Goal: Information Seeking & Learning: Compare options

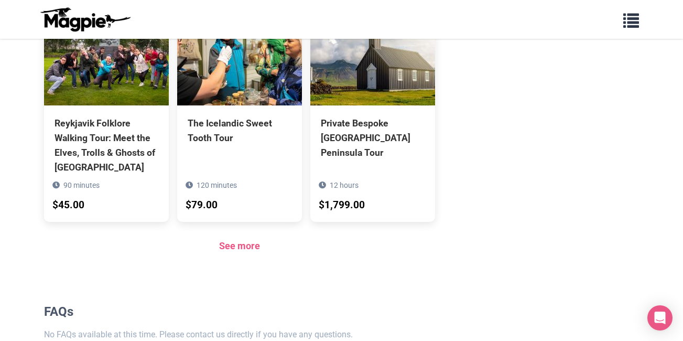
scroll to position [1100, 0]
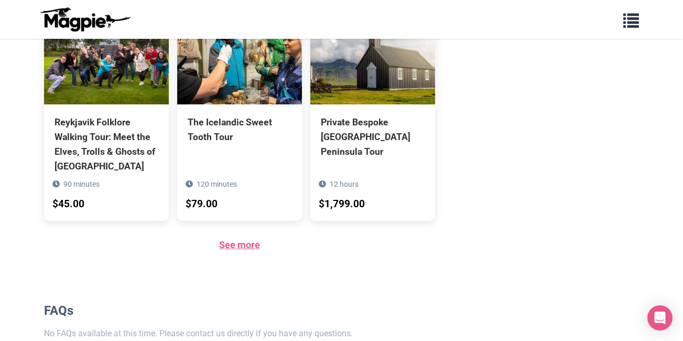
click at [245, 239] on link "See more" at bounding box center [239, 244] width 41 height 11
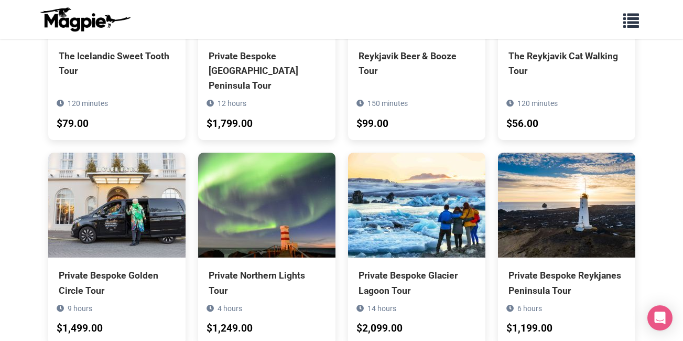
scroll to position [524, 0]
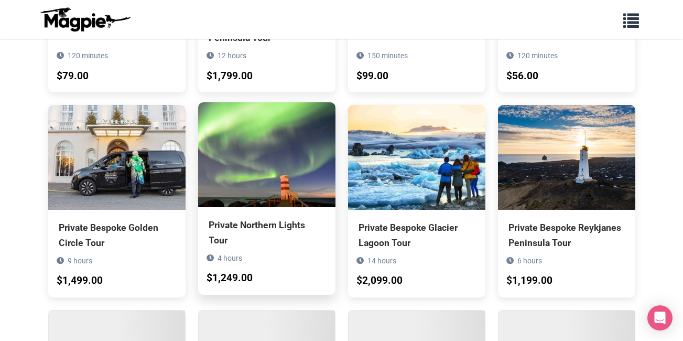
click at [256, 217] on div "Private Northern Lights Tour" at bounding box center [267, 231] width 116 height 29
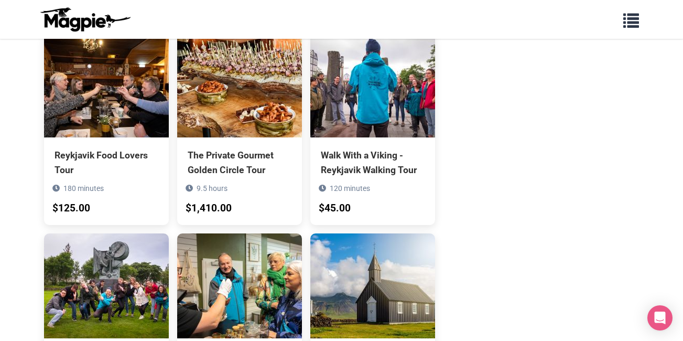
scroll to position [891, 0]
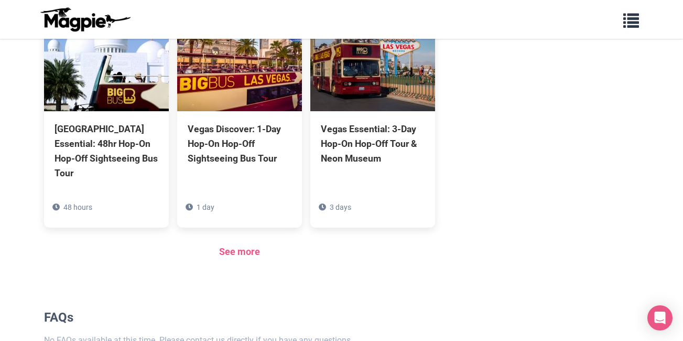
scroll to position [1045, 0]
click at [237, 245] on link "See more" at bounding box center [239, 250] width 41 height 11
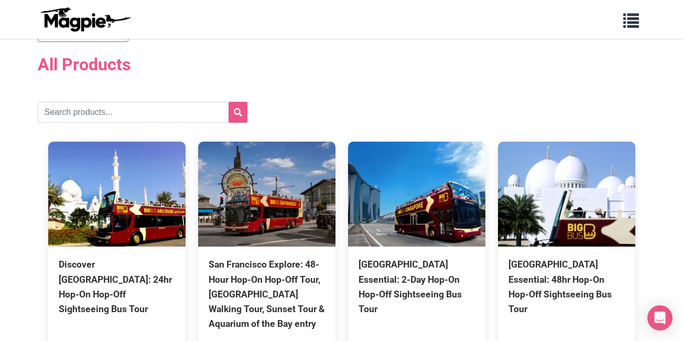
scroll to position [52, 0]
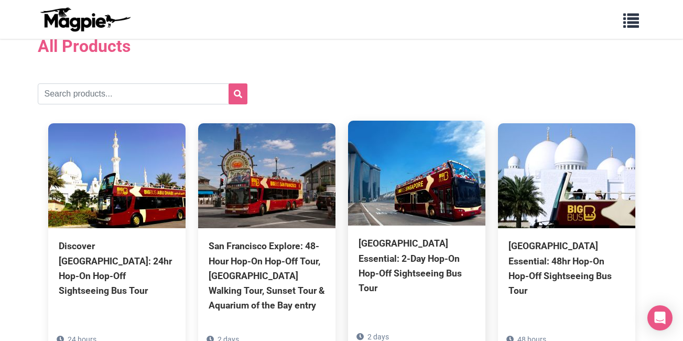
click at [398, 245] on div "[GEOGRAPHIC_DATA] Essential: 2-Day Hop-On Hop-Off Sightseeing Bus Tour" at bounding box center [416, 265] width 116 height 59
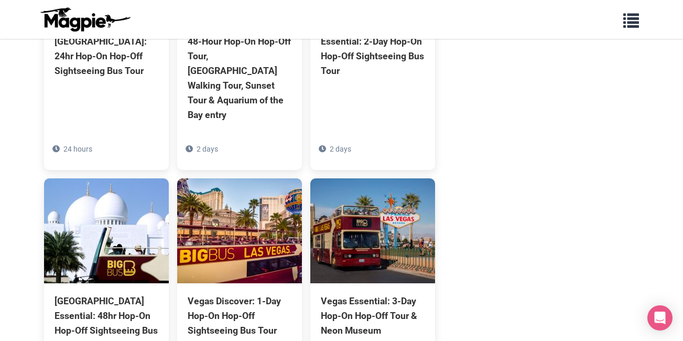
scroll to position [891, 0]
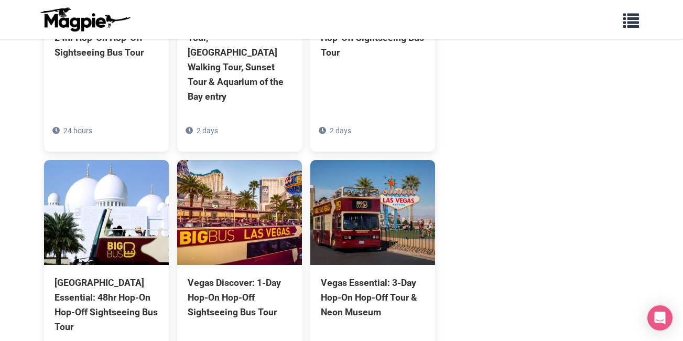
drag, startPoint x: 592, startPoint y: 2, endPoint x: 518, endPoint y: 16, distance: 75.1
click at [518, 16] on div "Problems we solve Products Content Management and Distribution Magpie for Resel…" at bounding box center [341, 19] width 629 height 30
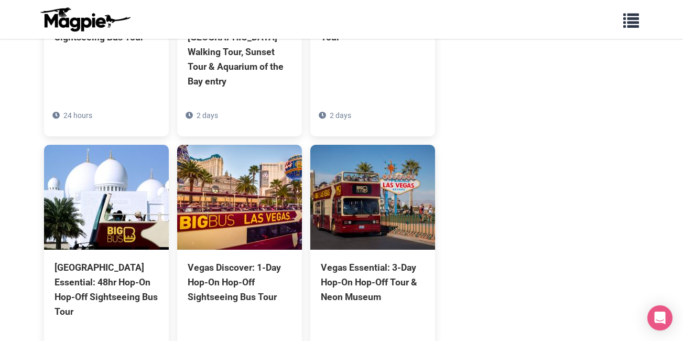
scroll to position [1045, 0]
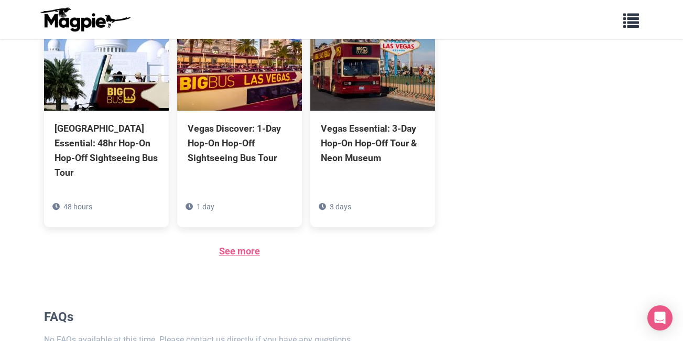
click at [242, 245] on link "See more" at bounding box center [239, 250] width 41 height 11
